Goal: Use online tool/utility: Utilize a website feature to perform a specific function

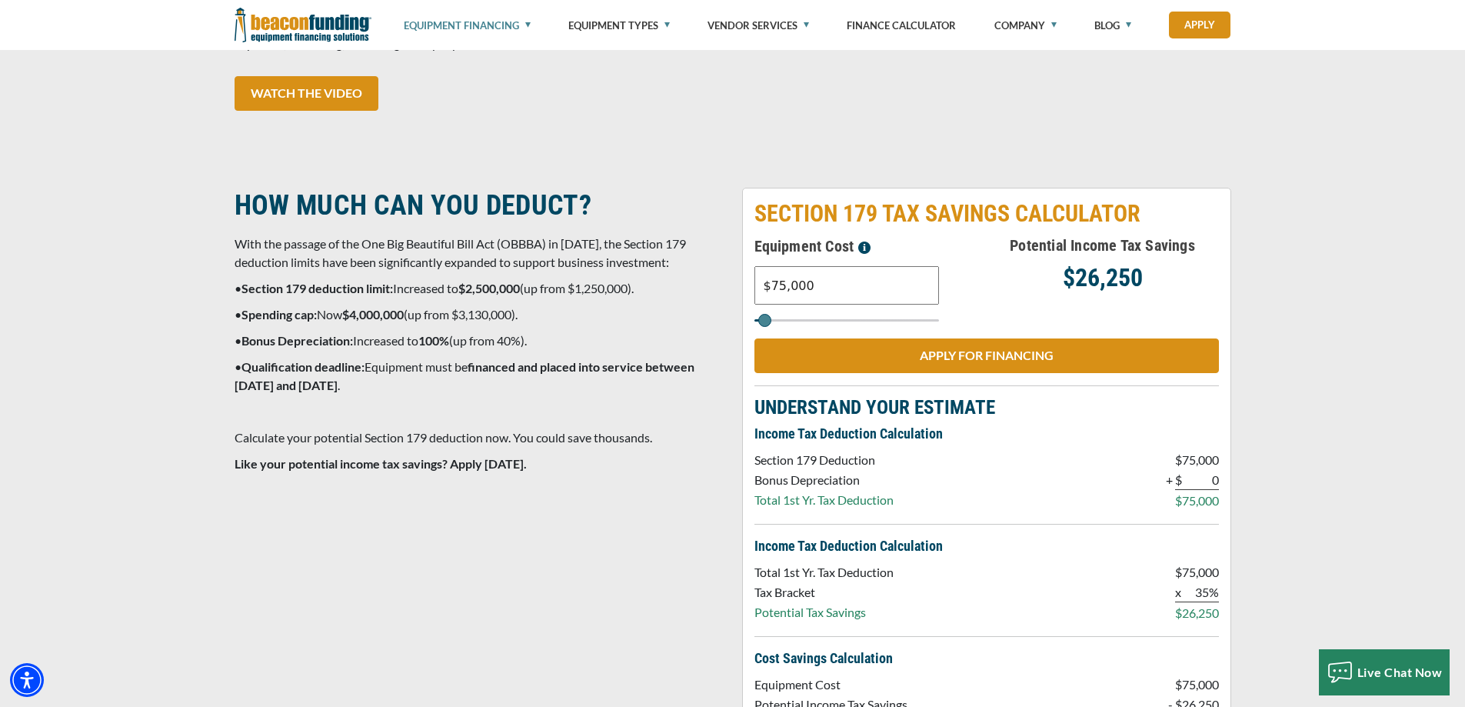
scroll to position [1326, 0]
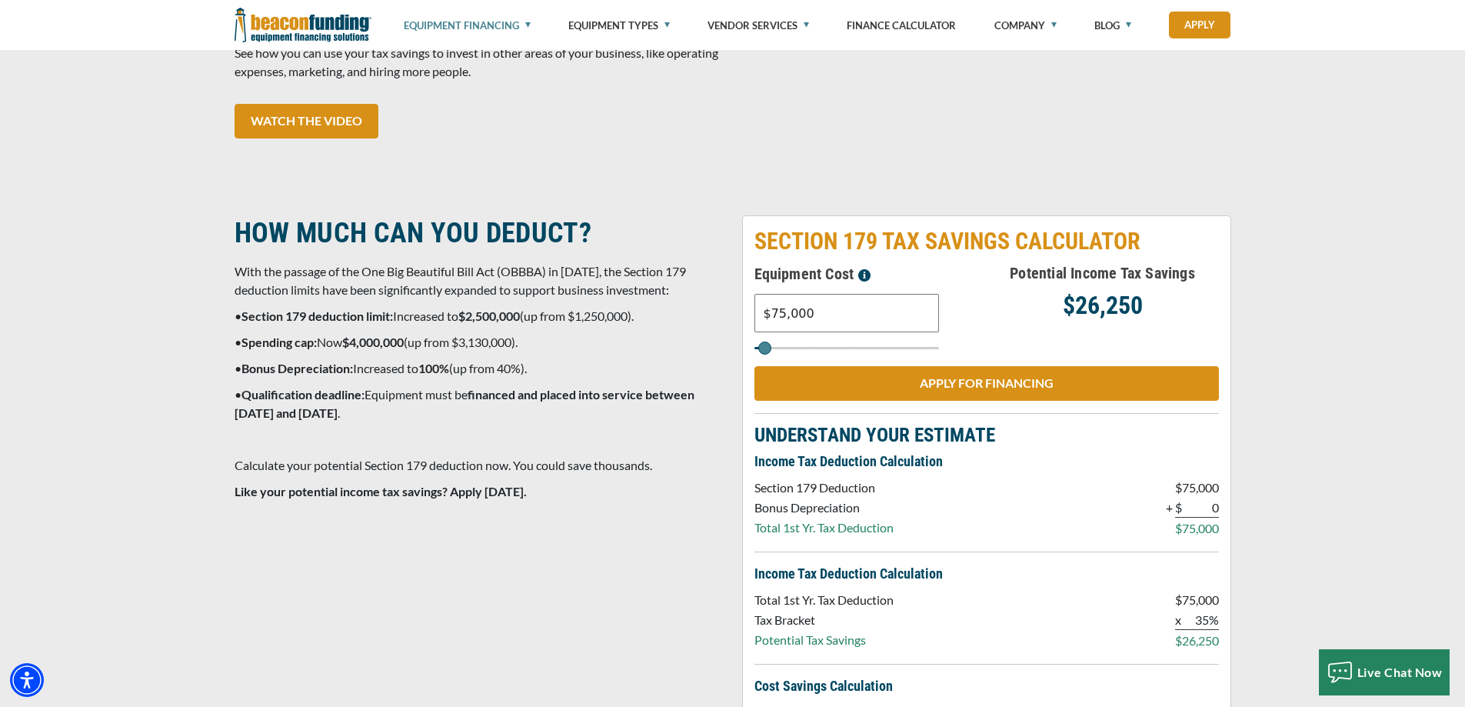
drag, startPoint x: 806, startPoint y: 310, endPoint x: 751, endPoint y: 323, distance: 56.1
click at [751, 323] on div "SECTION 179 TAX SAVINGS CALCULATOR Equipment Cost $75,000 Potential Income Tax …" at bounding box center [986, 517] width 489 height 604
type input "$4,000"
type input "4000"
type input "$40,000"
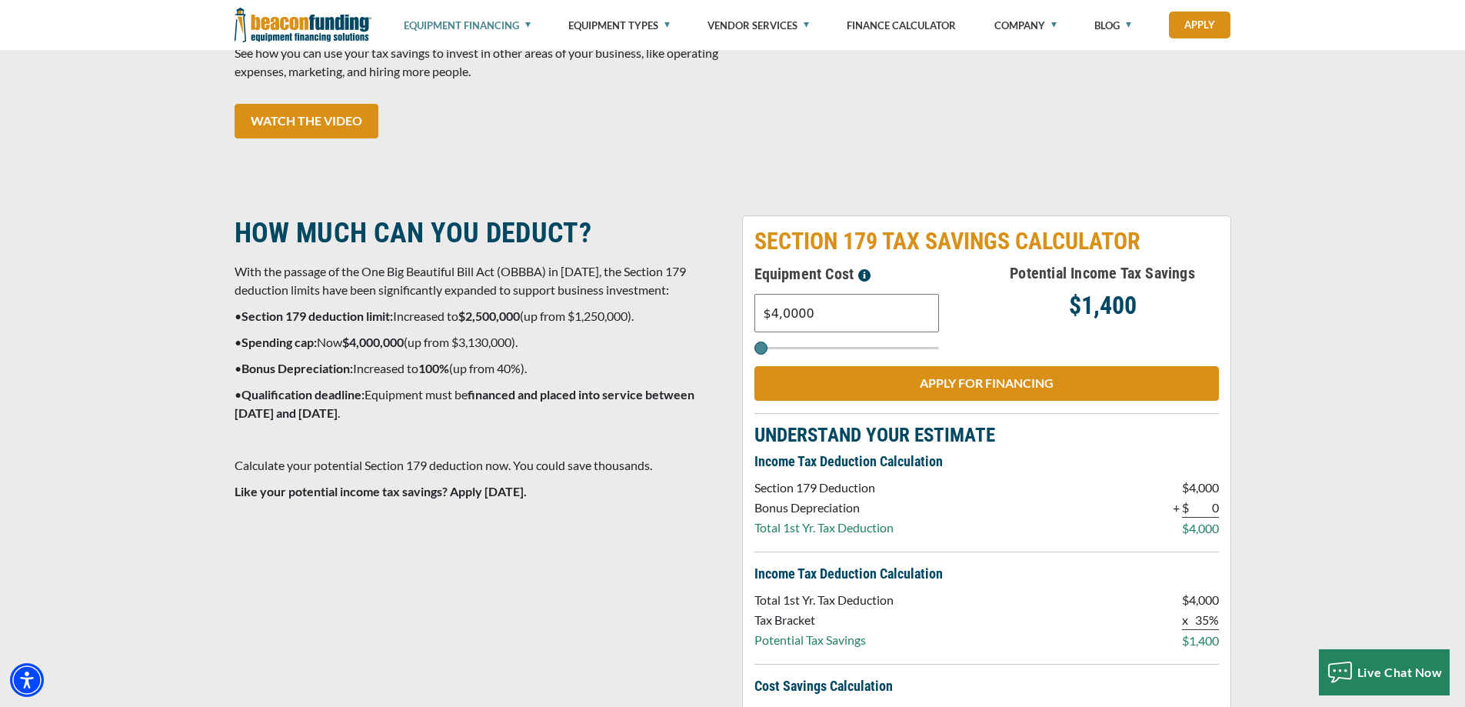
type input "40000"
type input "$400,000"
type input "400000"
click at [1000, 334] on div "Potential Income Tax Savings $140,000" at bounding box center [1102, 307] width 232 height 93
click at [830, 314] on input "$400,000" at bounding box center [846, 313] width 185 height 38
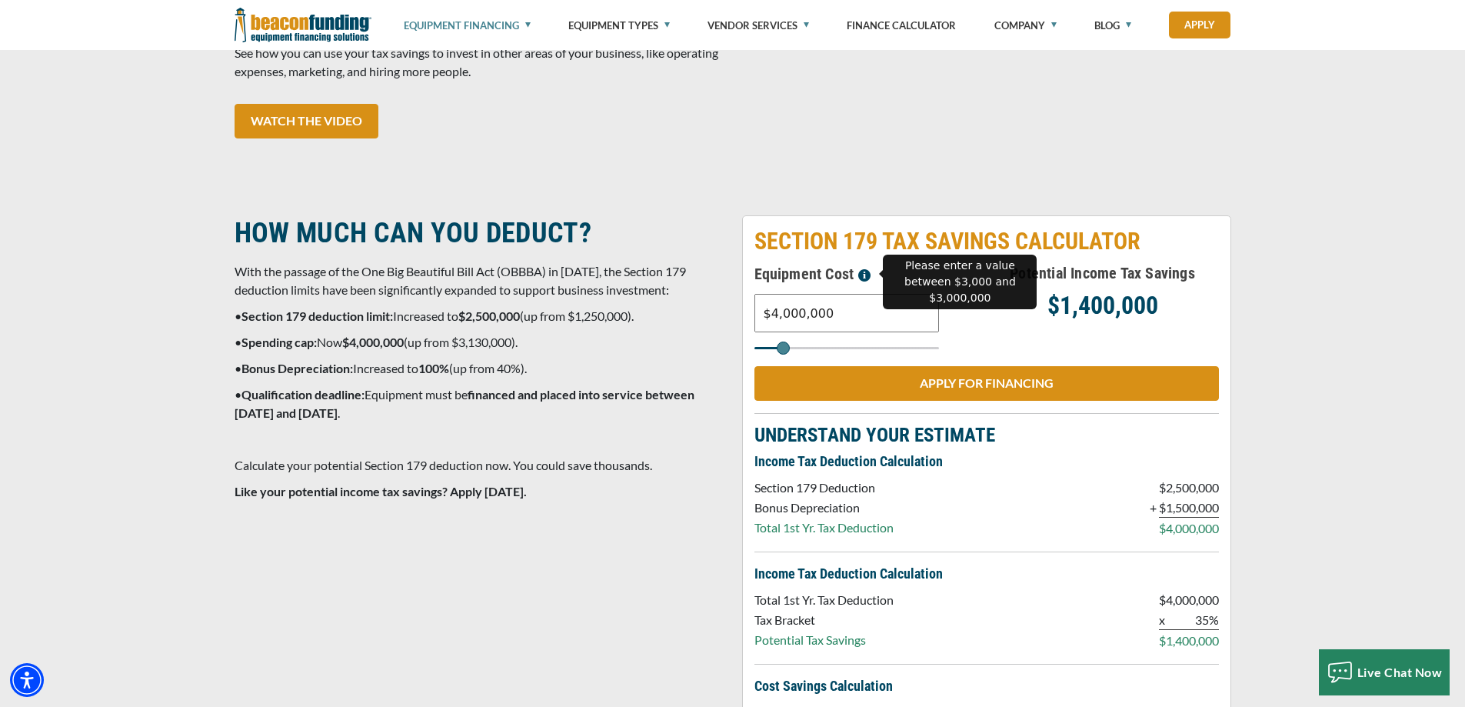
click at [621, 544] on div "HOW MUCH CAN YOU DEDUCT? With the passage of the One Big Beautiful Bill Act (OB…" at bounding box center [478, 517] width 507 height 604
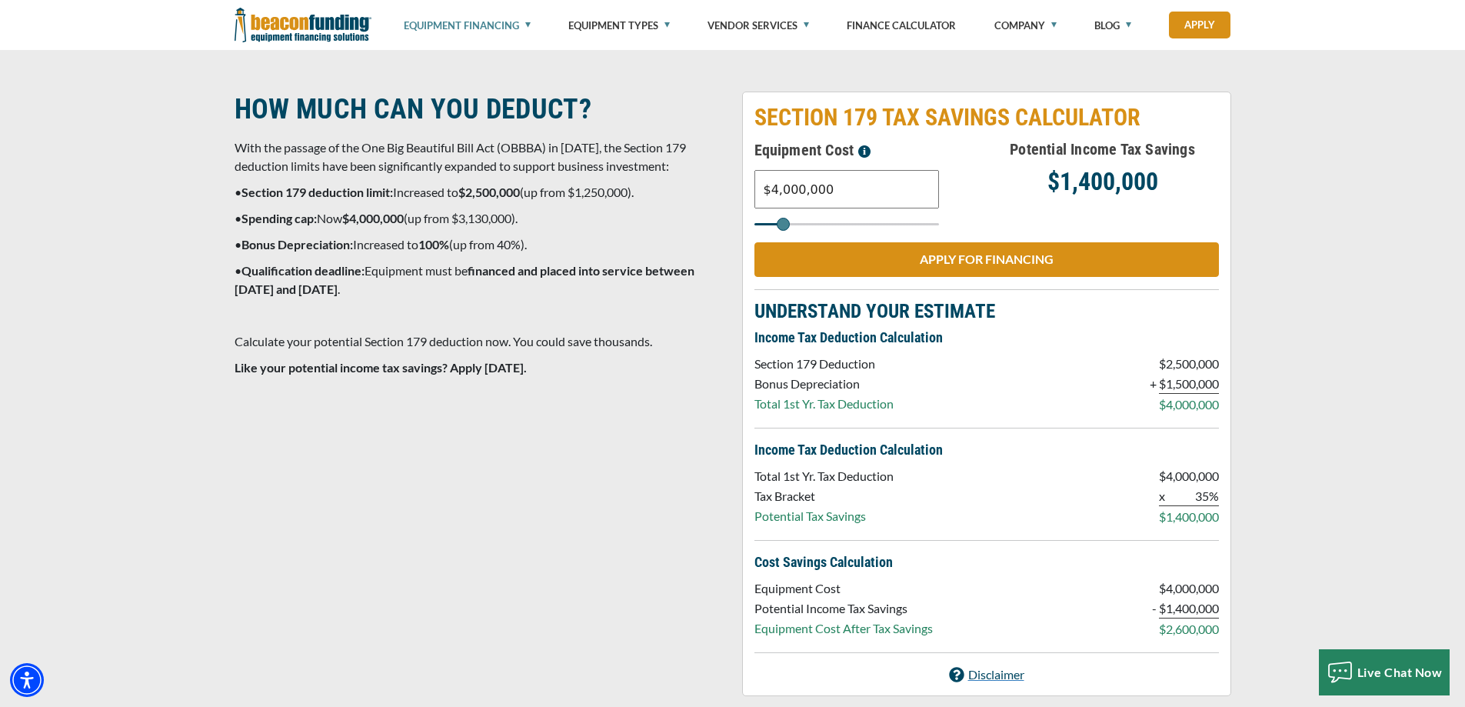
scroll to position [1403, 0]
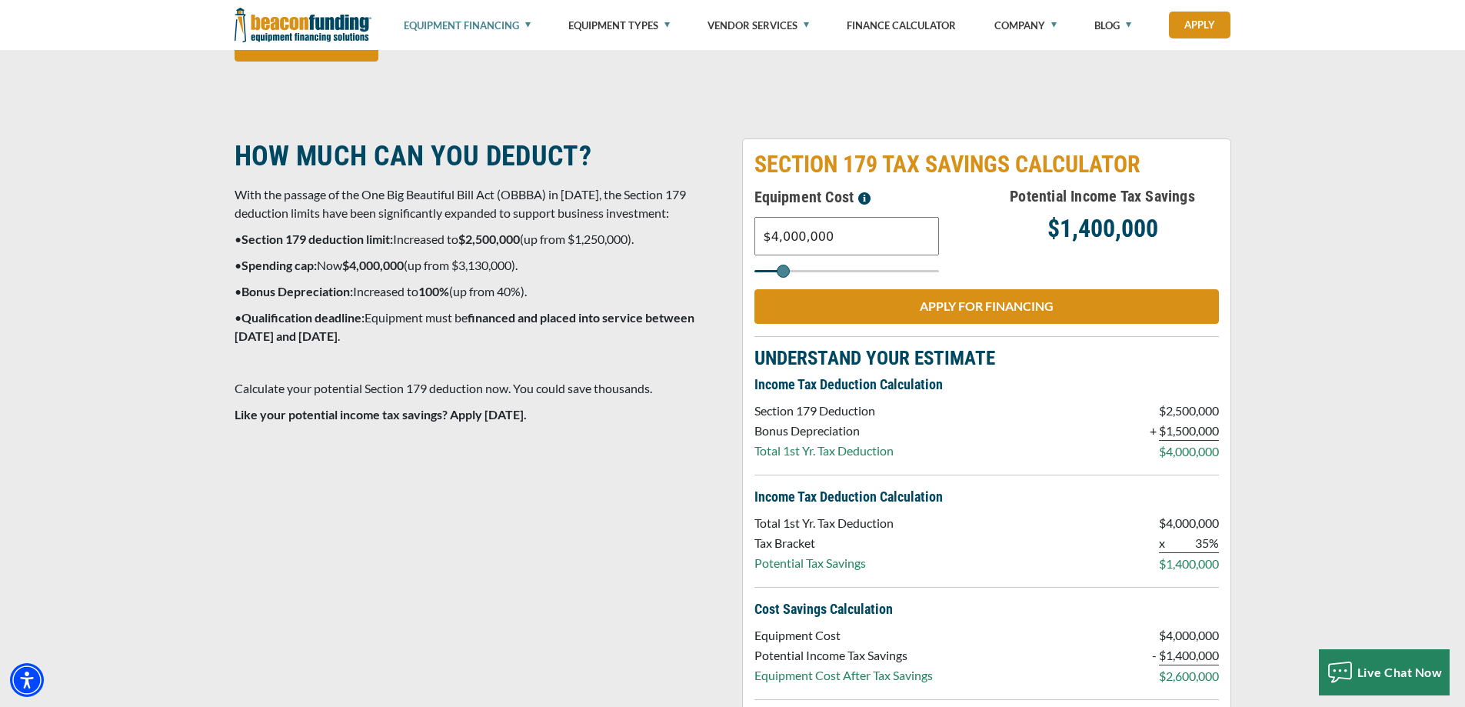
drag, startPoint x: 835, startPoint y: 241, endPoint x: 747, endPoint y: 257, distance: 89.0
click at [747, 257] on div "SECTION 179 TAX SAVINGS CALCULATOR Equipment Cost $4,000,000 Potential Income T…" at bounding box center [986, 440] width 489 height 604
type input "$25,000"
type input "25000"
type input "$250,000"
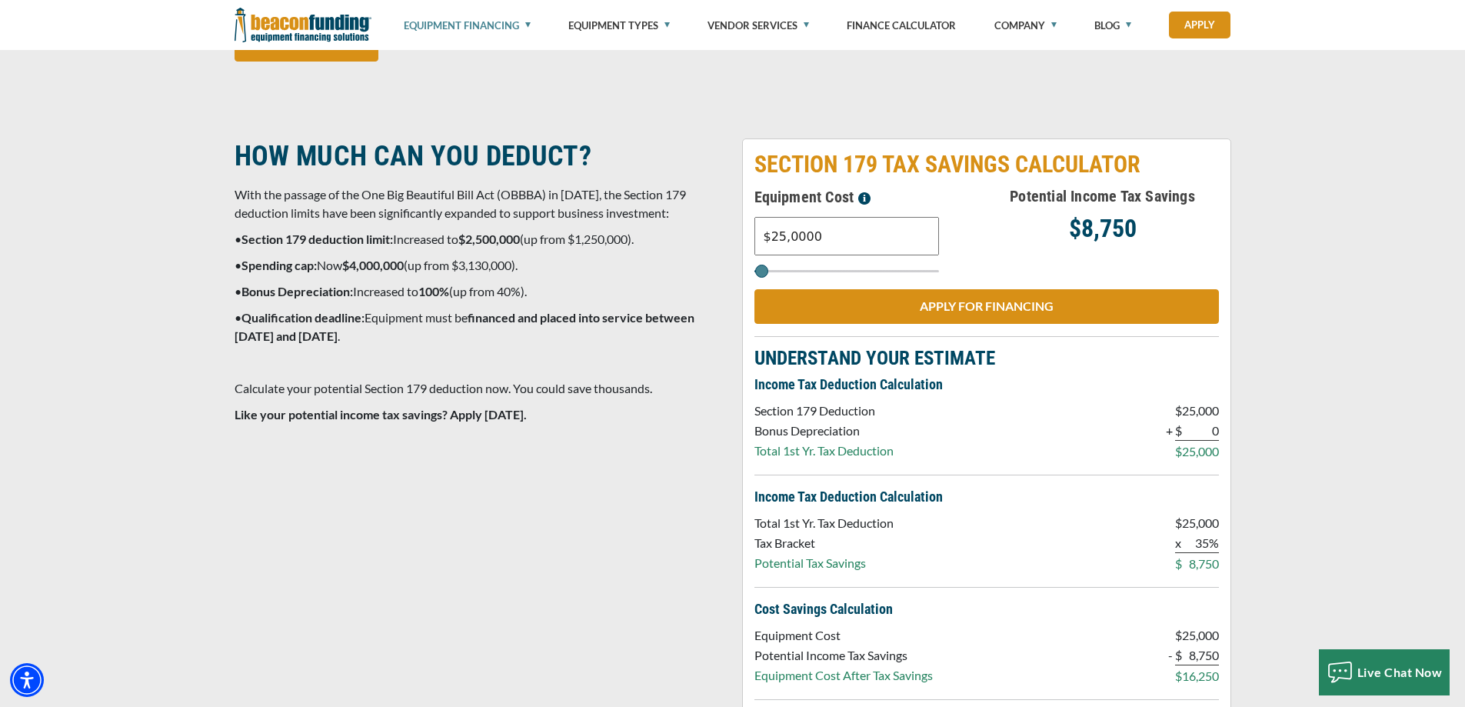
type input "250000"
type input "$2,500,000"
type input "2500000"
type input "$2,500,000"
click at [993, 246] on div "Potential Income Tax Savings $875,000" at bounding box center [1102, 231] width 232 height 93
